Goal: Find specific page/section: Find specific page/section

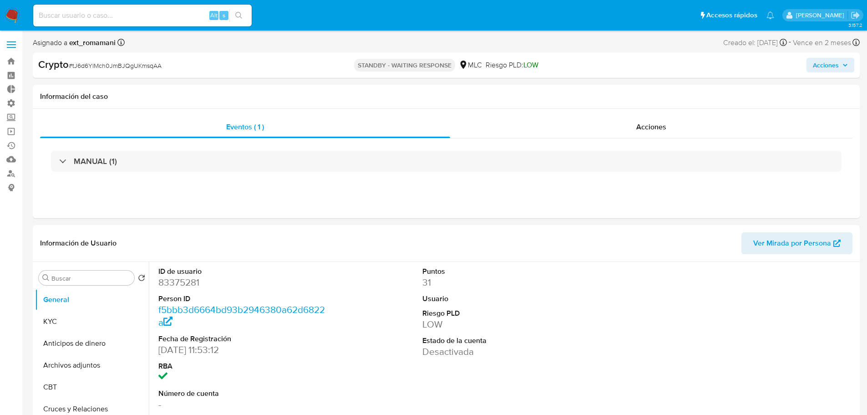
select select "10"
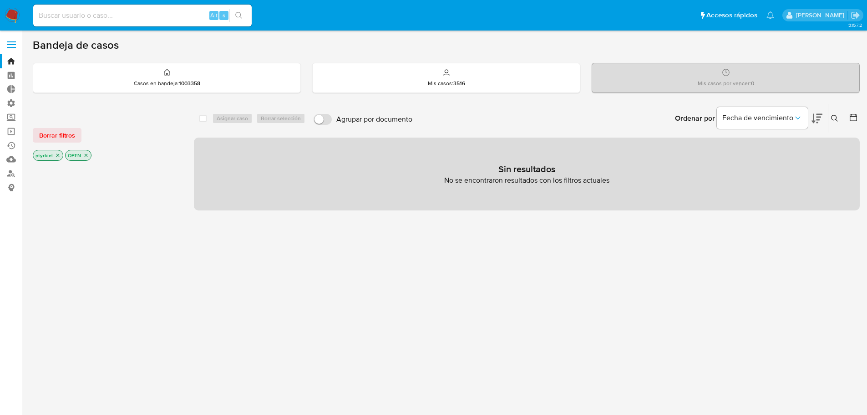
click at [13, 46] on label at bounding box center [11, 44] width 23 height 19
click at [0, 0] on input "checkbox" at bounding box center [0, 0] width 0 height 0
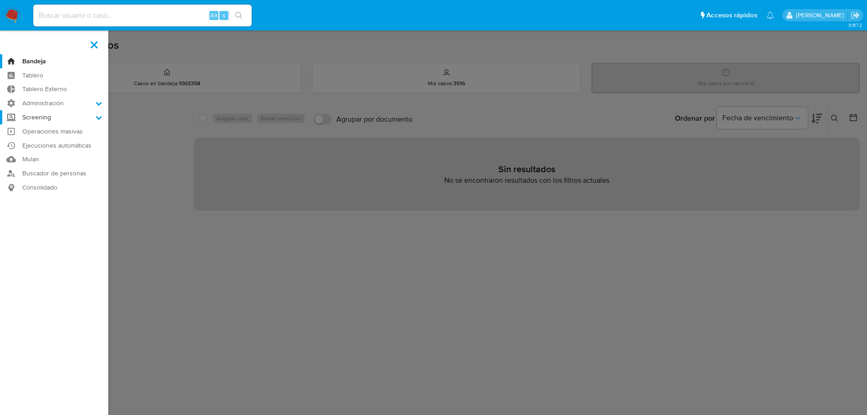
click at [46, 116] on label "Screening" at bounding box center [54, 117] width 108 height 14
click at [0, 0] on input "Screening" at bounding box center [0, 0] width 0 height 0
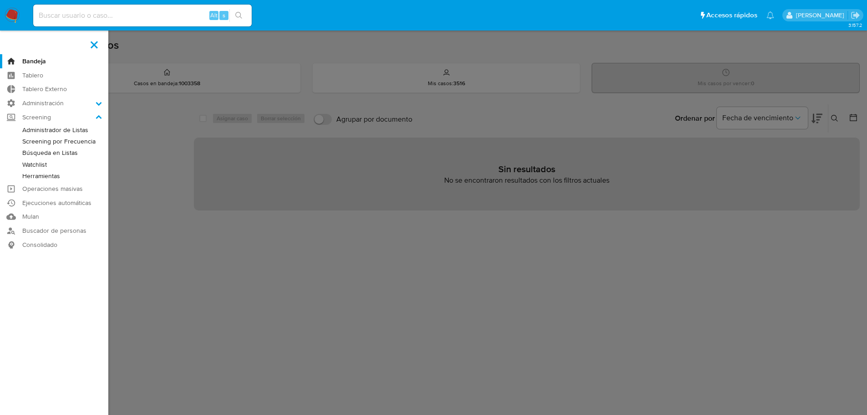
click at [60, 135] on link "Administrador de Listas" at bounding box center [54, 129] width 108 height 11
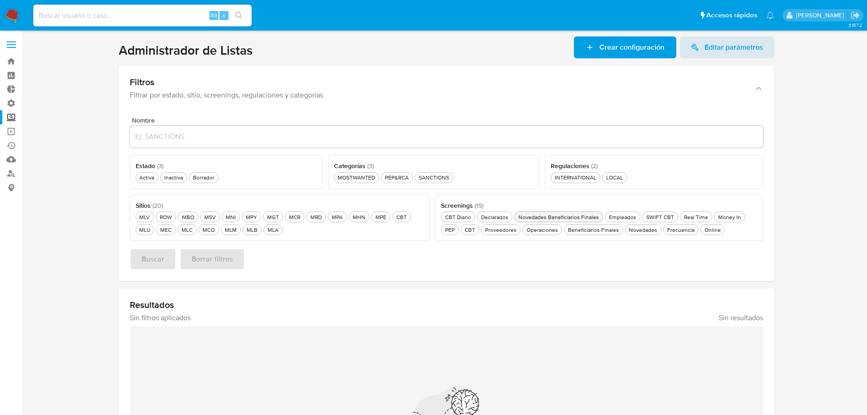
click at [561, 214] on div "Novedades Beneficiarios Finales Novedades Beneficiarios Finales" at bounding box center [558, 217] width 84 height 8
drag, startPoint x: 150, startPoint y: 179, endPoint x: 165, endPoint y: 186, distance: 16.7
click at [150, 179] on div "Activa Activa" at bounding box center [146, 177] width 19 height 8
click at [270, 230] on div "MLA MLA" at bounding box center [273, 230] width 15 height 8
click at [146, 256] on span "Buscar" at bounding box center [153, 259] width 23 height 20
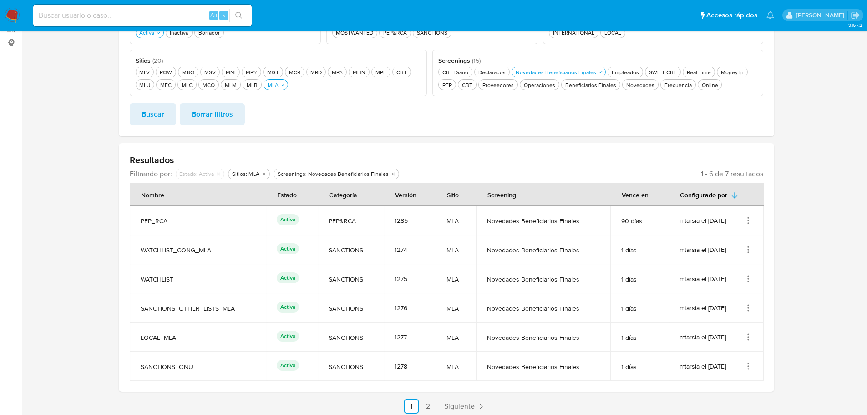
scroll to position [149, 0]
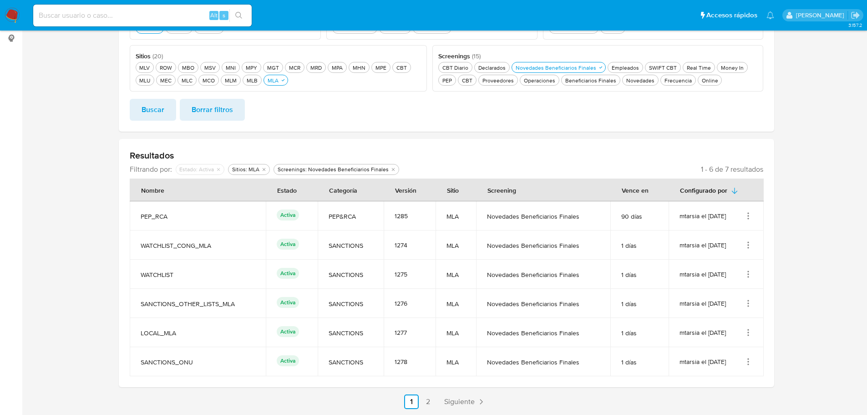
click at [748, 216] on icon "Acciones" at bounding box center [748, 215] width 1 height 1
click at [710, 238] on button "Ver detalles" at bounding box center [712, 237] width 82 height 24
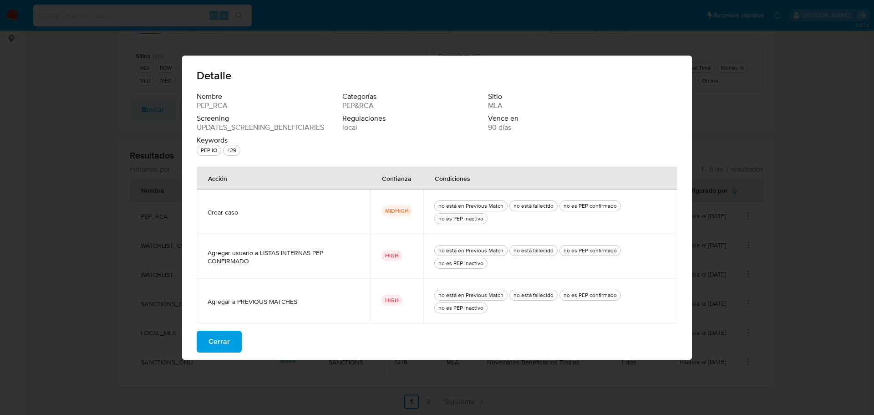
click at [217, 341] on span "Cerrar" at bounding box center [218, 341] width 21 height 20
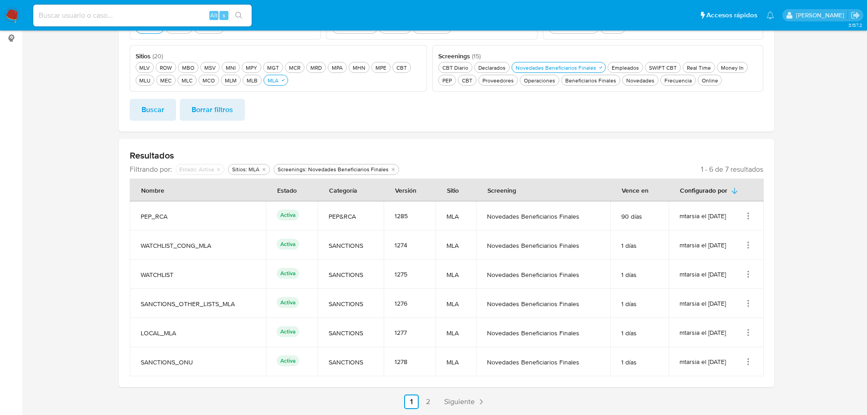
click at [749, 218] on icon "Acciones" at bounding box center [748, 215] width 9 height 9
click at [719, 244] on button "Ver detalles" at bounding box center [712, 237] width 82 height 24
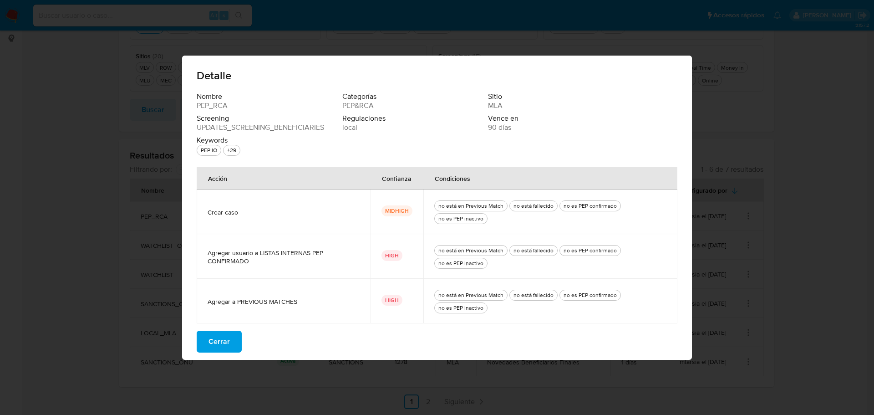
click at [212, 337] on span "Cerrar" at bounding box center [218, 341] width 21 height 20
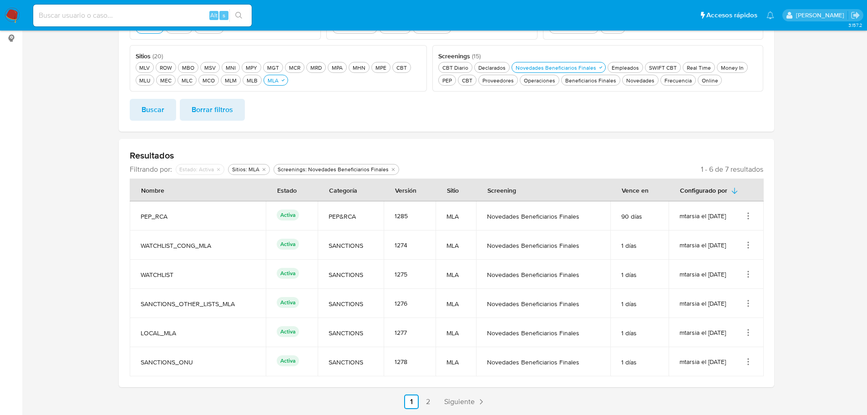
click at [749, 219] on icon "Acciones" at bounding box center [748, 215] width 9 height 9
click at [739, 231] on button "Ver detalles" at bounding box center [712, 237] width 82 height 24
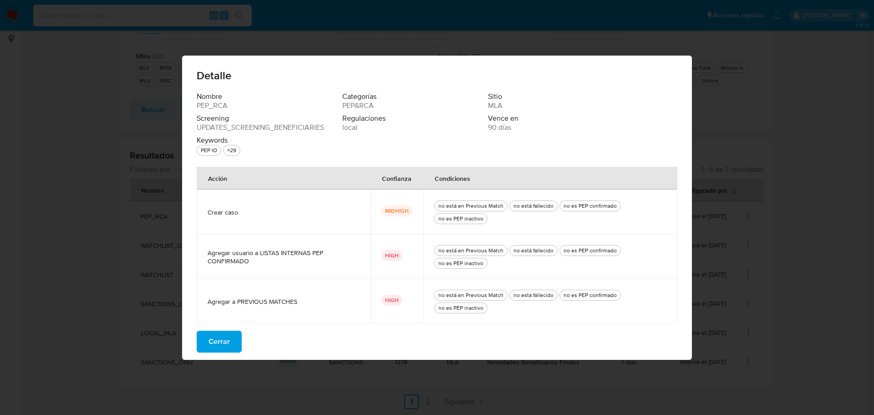
click at [223, 342] on span "Cerrar" at bounding box center [218, 341] width 21 height 20
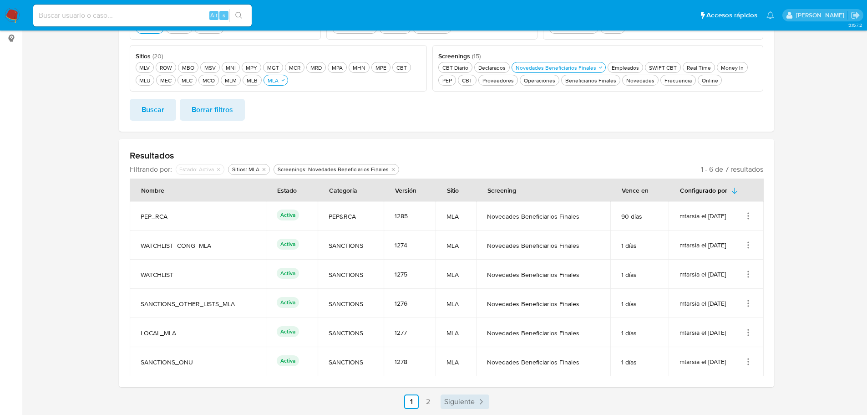
click at [462, 403] on span "Siguiente" at bounding box center [459, 401] width 30 height 7
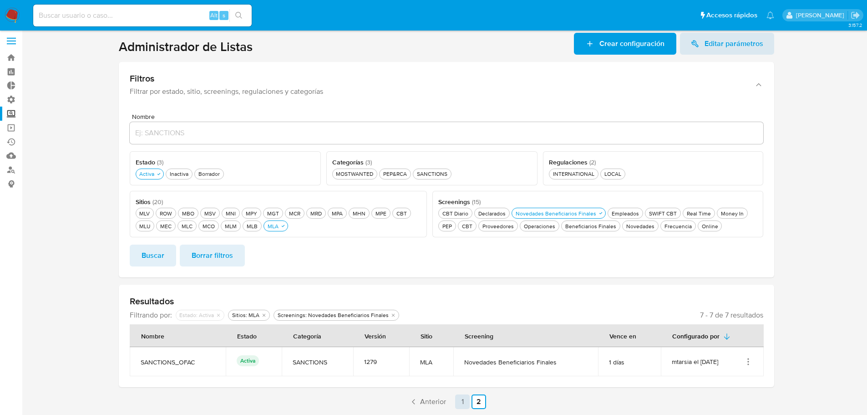
click at [465, 400] on link "1" at bounding box center [462, 401] width 15 height 15
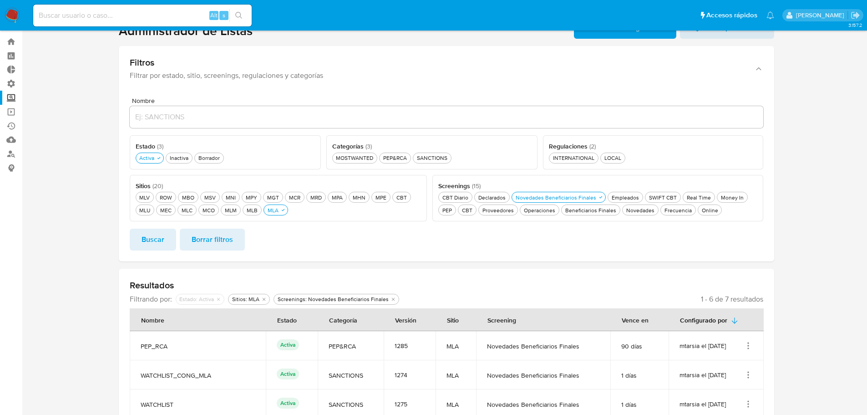
scroll to position [149, 0]
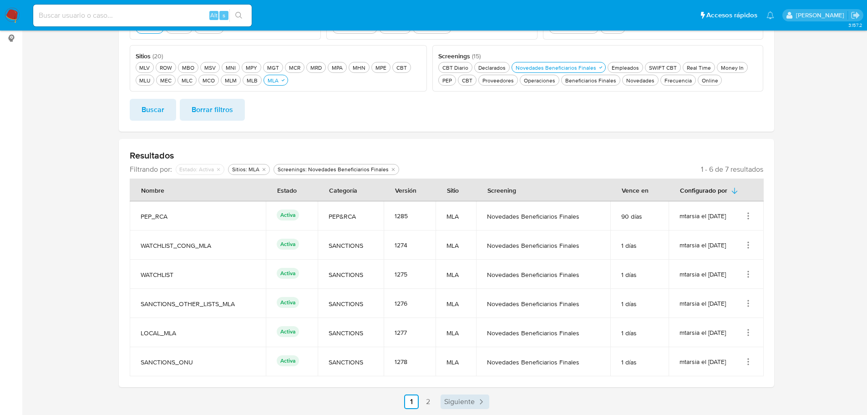
click at [471, 398] on span "Siguiente" at bounding box center [459, 401] width 30 height 7
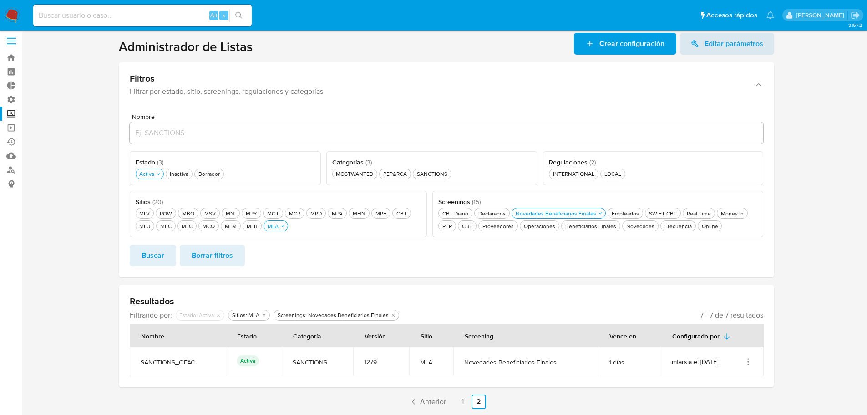
scroll to position [4, 0]
click at [460, 401] on link "1" at bounding box center [462, 401] width 15 height 15
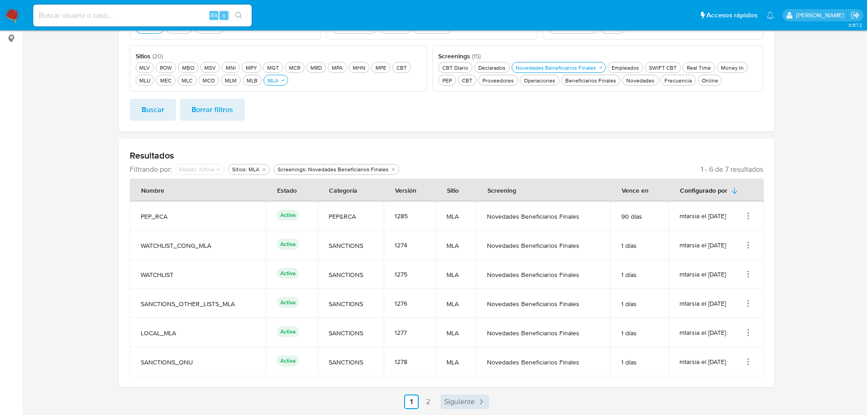
click at [476, 400] on icon "Paginación" at bounding box center [480, 401] width 9 height 9
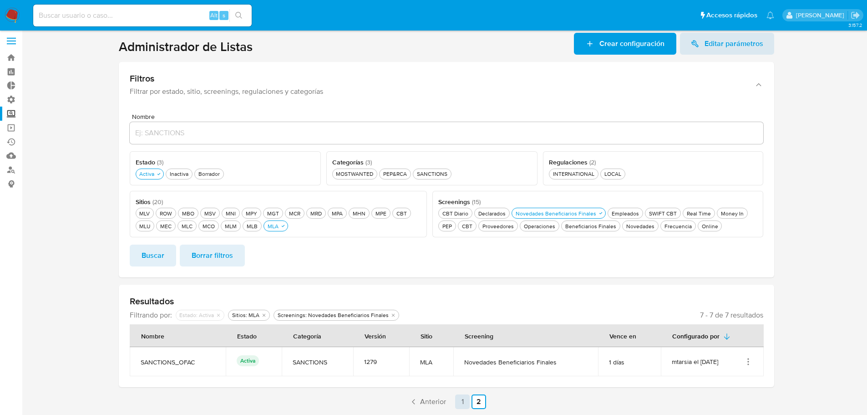
click at [462, 402] on link "1" at bounding box center [462, 401] width 15 height 15
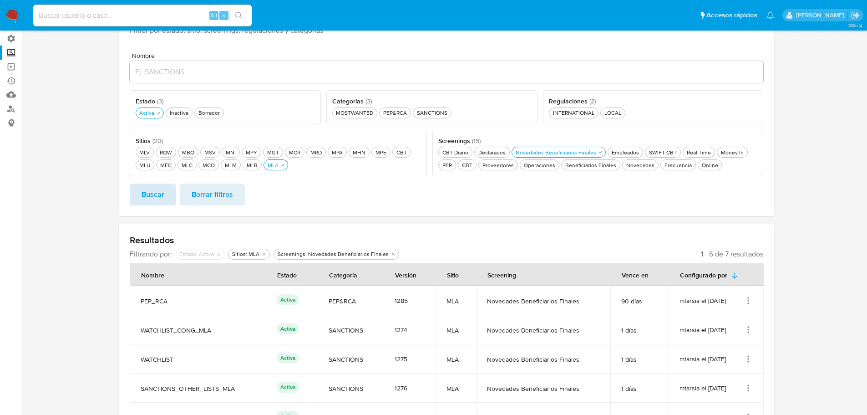
scroll to position [0, 0]
